Goal: Transaction & Acquisition: Subscribe to service/newsletter

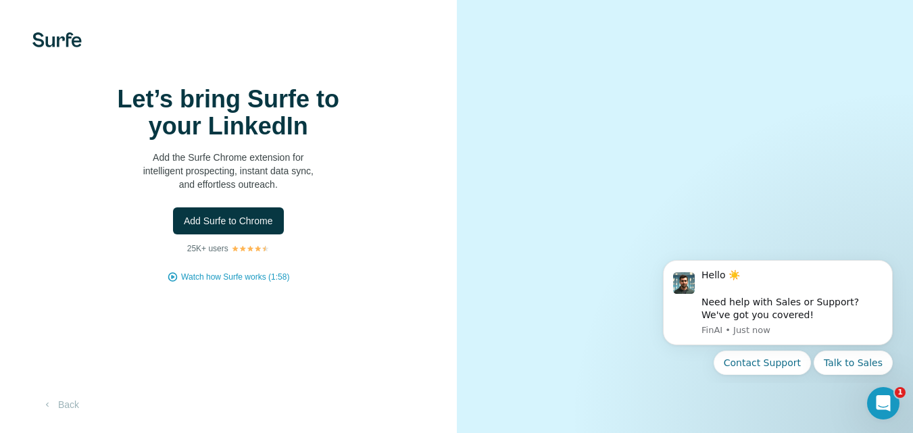
scroll to position [58, 0]
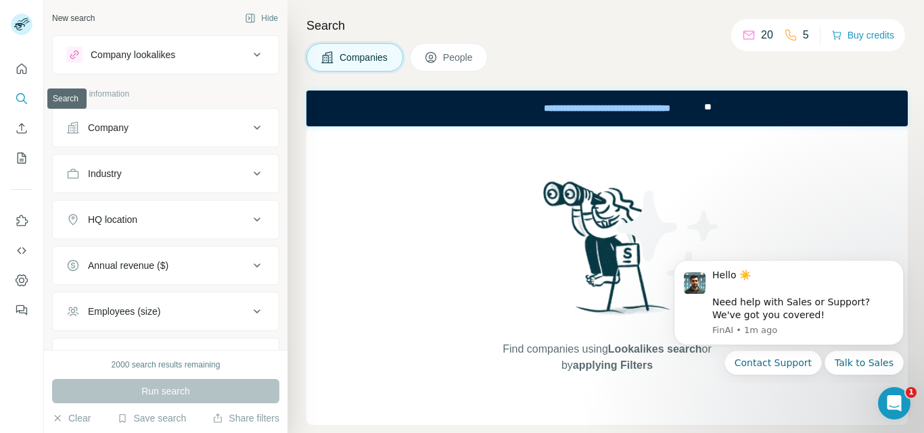
click at [20, 97] on icon "Search" at bounding box center [22, 99] width 14 height 14
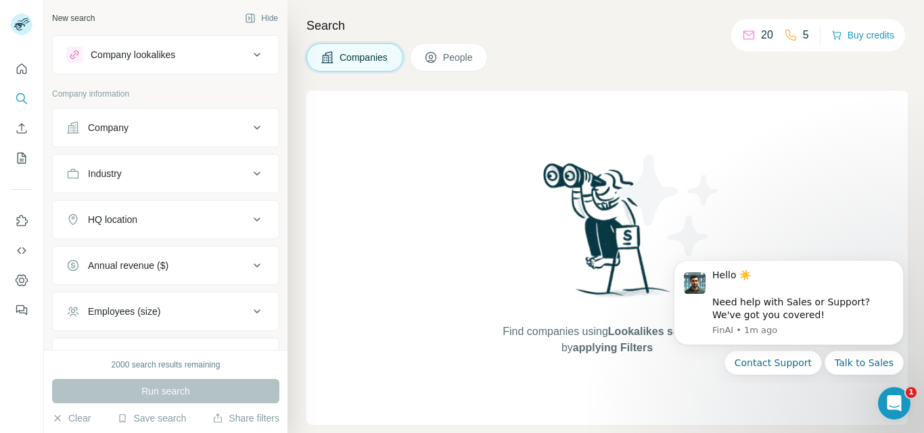
click at [456, 64] on button "People" at bounding box center [449, 57] width 78 height 28
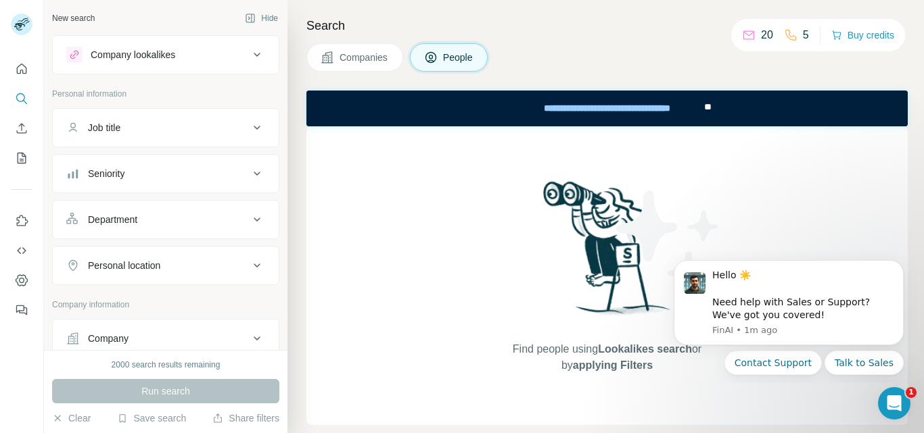
click at [179, 59] on div "Company lookalikes" at bounding box center [157, 55] width 183 height 16
